Goal: Transaction & Acquisition: Purchase product/service

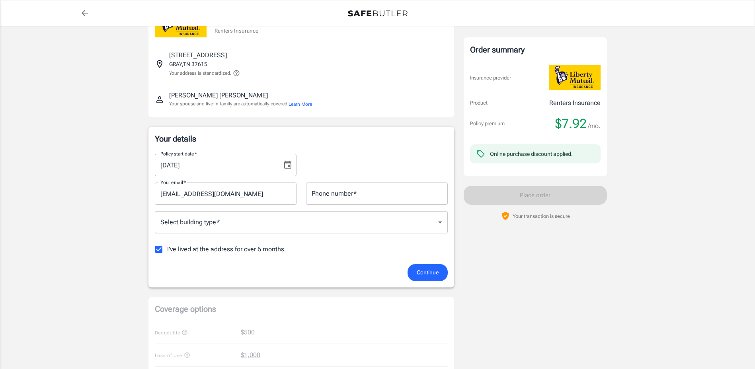
scroll to position [80, 0]
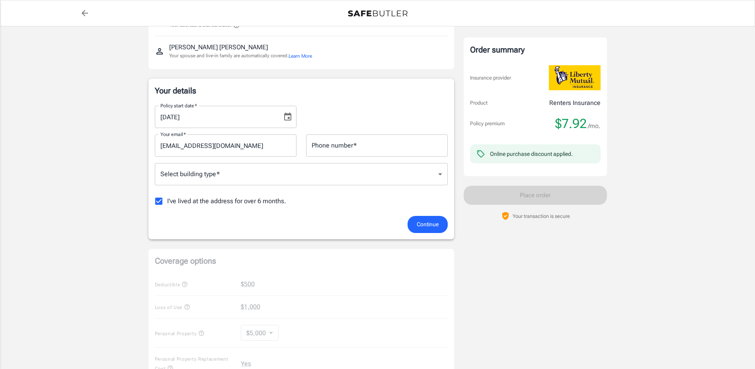
click at [438, 174] on body "Policy premium $ 7.92 /mo Liberty Mutual Renters Insurance [STREET_ADDRESS][PER…" at bounding box center [377, 296] width 755 height 753
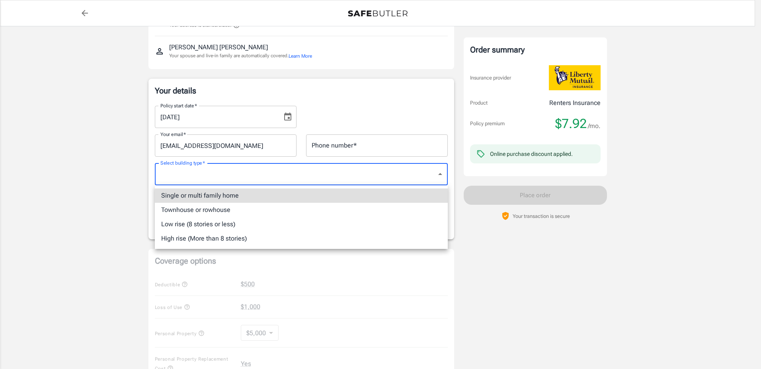
click at [260, 200] on li "Single or multi family home" at bounding box center [301, 196] width 293 height 14
type input "singlefamily"
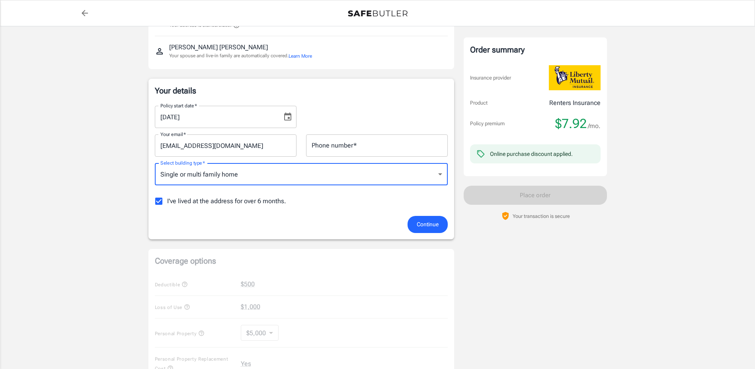
click at [431, 224] on span "Continue" at bounding box center [428, 225] width 22 height 10
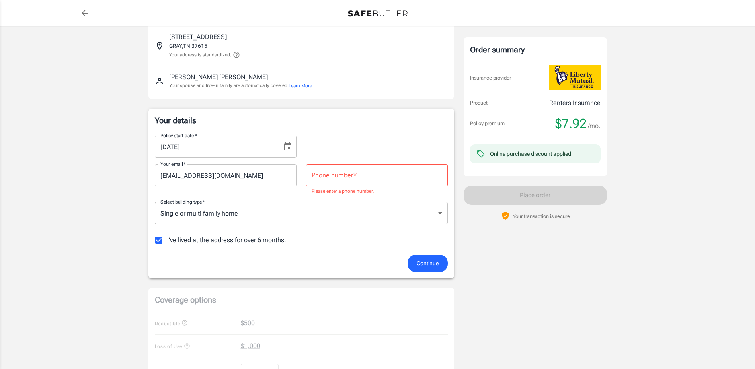
scroll to position [41, 0]
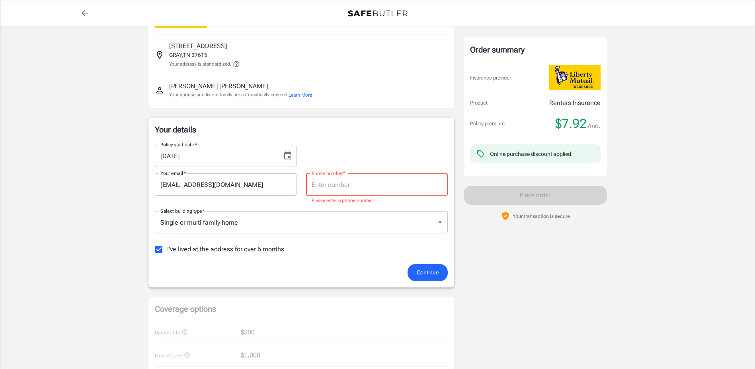
click at [375, 192] on input "Phone number   *" at bounding box center [377, 185] width 142 height 22
type input "9892936497"
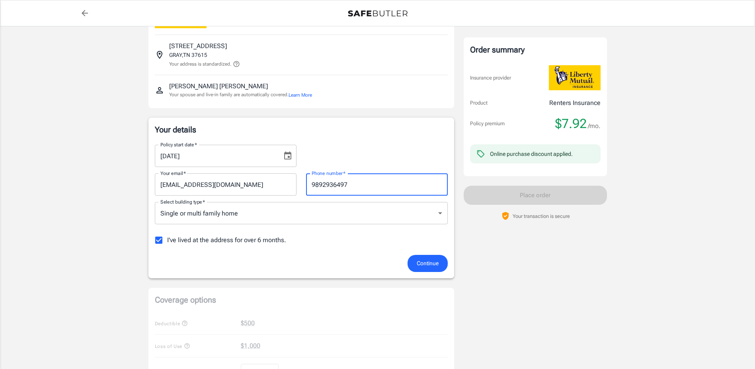
click at [419, 263] on span "Continue" at bounding box center [428, 264] width 22 height 10
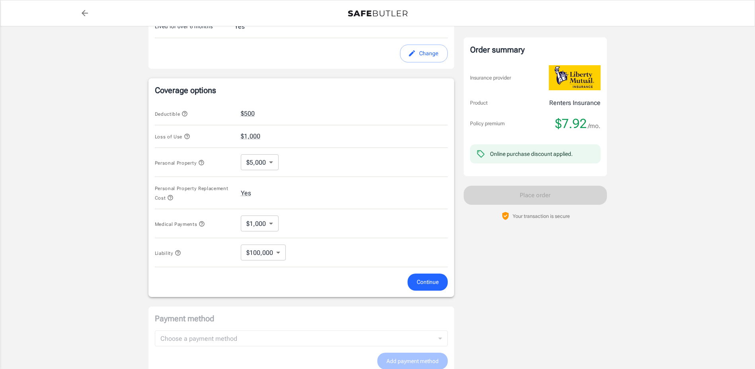
scroll to position [261, 0]
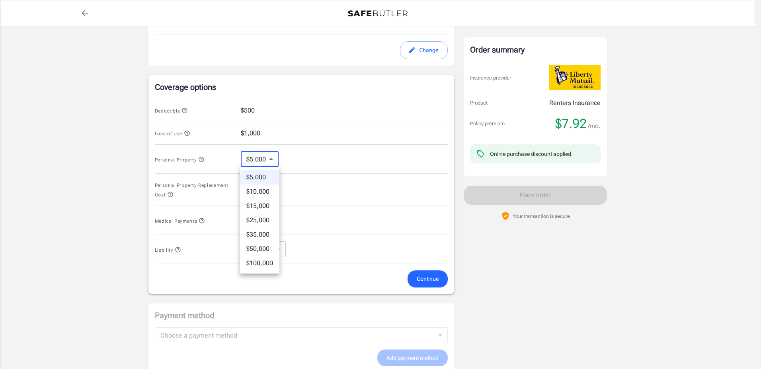
click at [273, 162] on body "Policy premium $ 7.92 /mo Liberty Mutual Renters Insurance [STREET_ADDRESS][PER…" at bounding box center [380, 119] width 761 height 760
click at [263, 191] on li "$10,000" at bounding box center [259, 192] width 39 height 14
type input "10000"
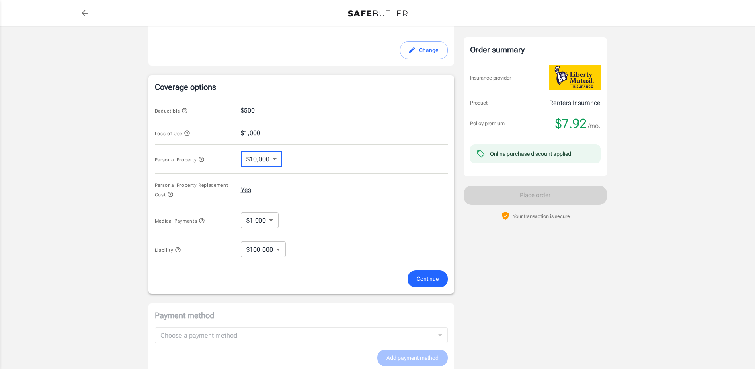
click at [425, 279] on span "Continue" at bounding box center [428, 279] width 22 height 10
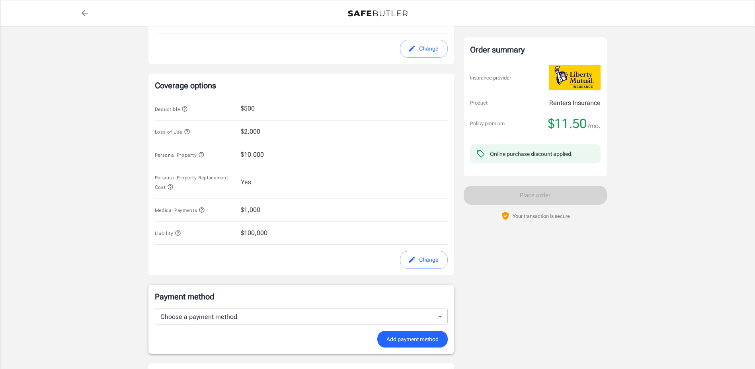
scroll to position [373, 0]
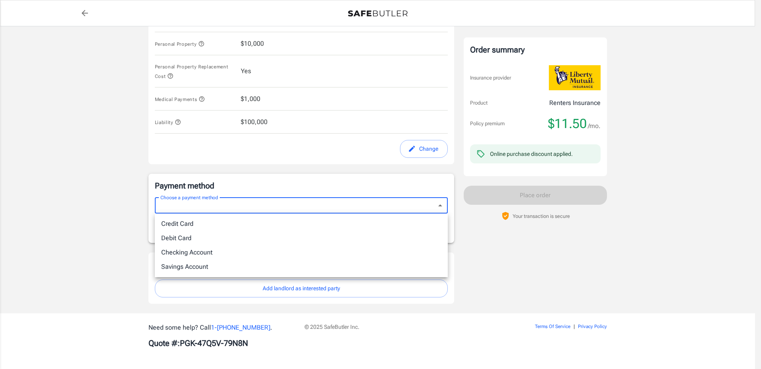
click at [188, 240] on li "Debit Card" at bounding box center [301, 238] width 293 height 14
type input "debit"
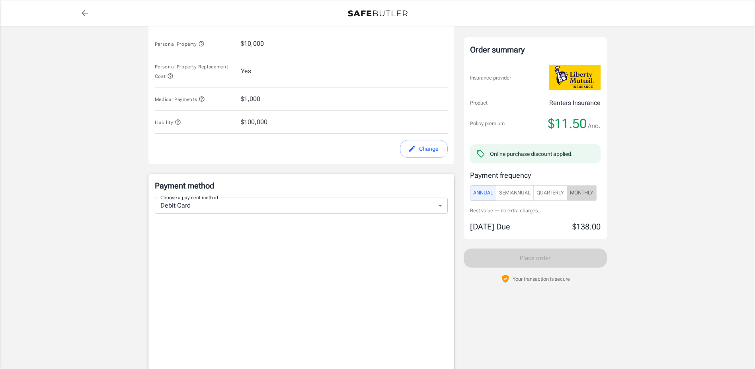
click at [584, 194] on span "Monthly" at bounding box center [581, 193] width 23 height 9
click at [550, 195] on span "Quarterly" at bounding box center [550, 193] width 27 height 9
click at [509, 194] on span "SemiAnnual" at bounding box center [514, 193] width 31 height 9
click at [481, 193] on span "Annual" at bounding box center [483, 193] width 20 height 9
click at [586, 195] on span "Monthly" at bounding box center [581, 193] width 23 height 9
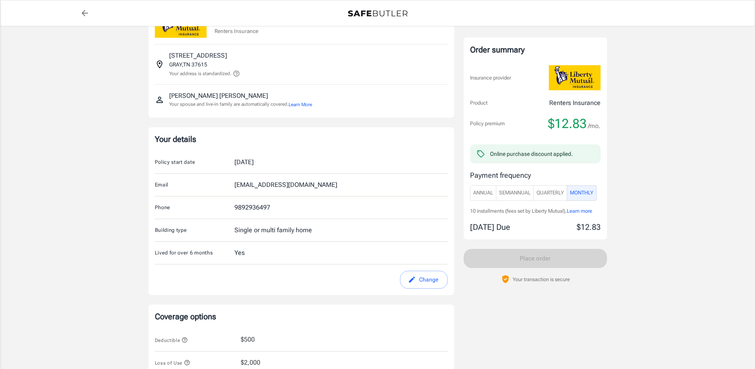
scroll to position [0, 0]
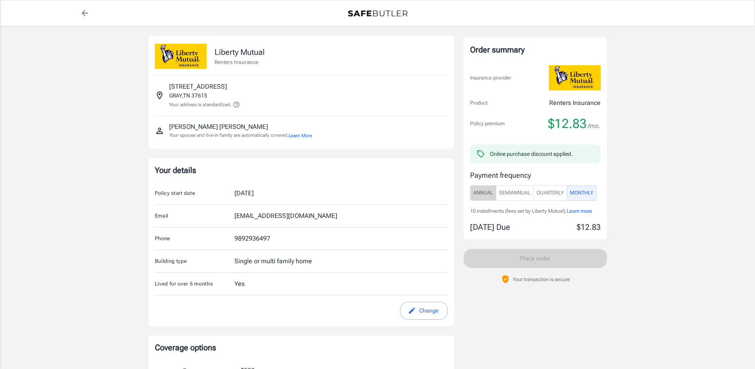
click at [477, 192] on span "Annual" at bounding box center [483, 193] width 20 height 9
click at [519, 195] on span "SemiAnnual" at bounding box center [514, 193] width 31 height 9
click at [550, 194] on span "Quarterly" at bounding box center [550, 193] width 27 height 9
click at [482, 193] on span "Annual" at bounding box center [483, 193] width 20 height 9
click at [554, 193] on span "Quarterly" at bounding box center [550, 193] width 27 height 9
